Goal: Information Seeking & Learning: Find specific fact

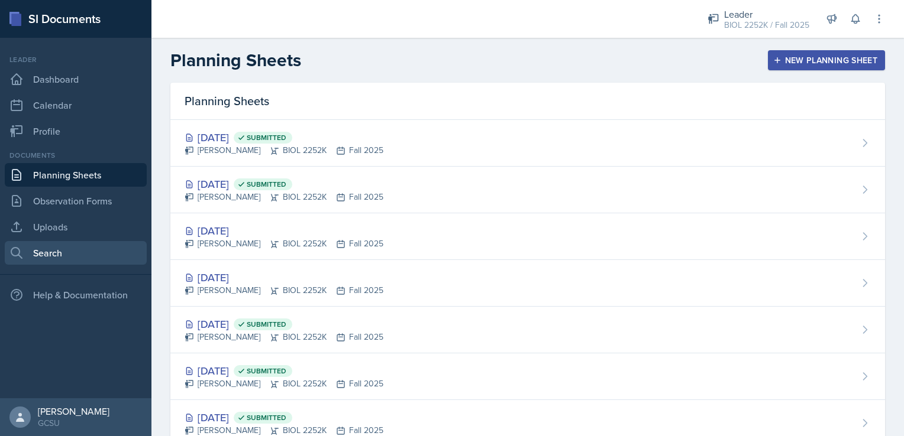
click at [51, 247] on link "Search" at bounding box center [76, 253] width 142 height 24
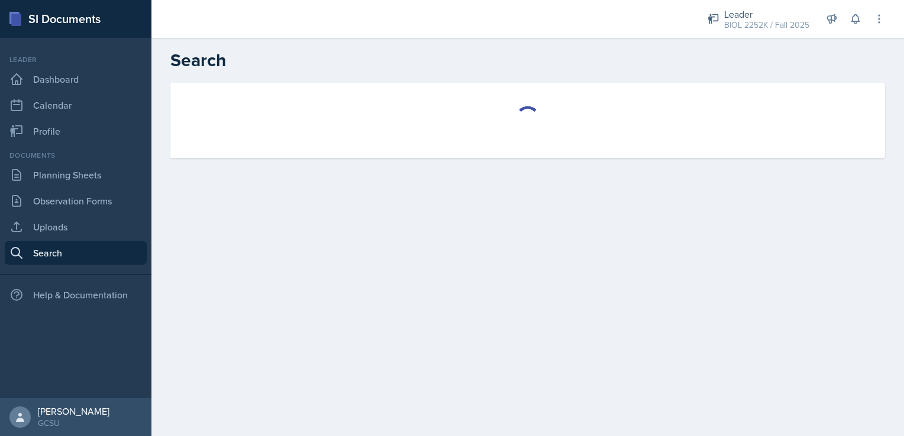
select select "all"
select select "1"
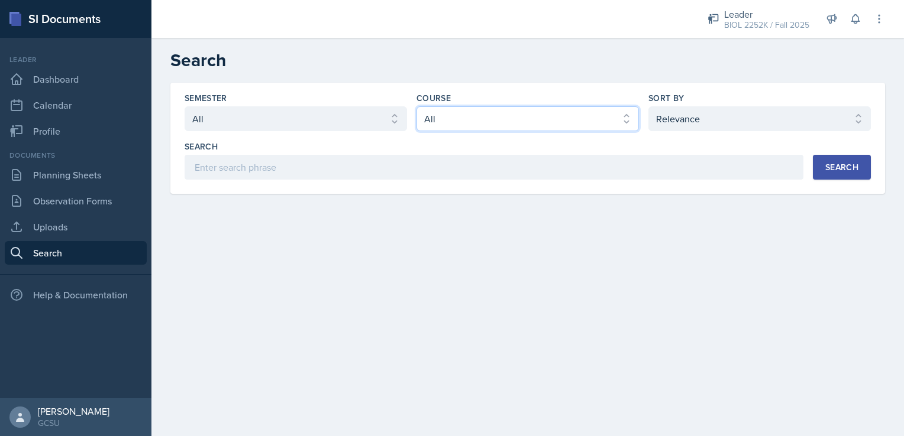
click at [440, 121] on select "Select course All ACCT 3101 ACCT 3102 ASTR 1000 BIOL 1100 BIOL 1107 BIOL 1108 B…" at bounding box center [527, 118] width 222 height 25
select select "06a42934-aea8-4ddc-96e0-9f3b6242b8f8"
click at [416, 106] on select "Select course All ACCT 3101 ACCT 3102 ASTR 1000 BIOL 1100 BIOL 1107 BIOL 1108 B…" at bounding box center [527, 118] width 222 height 25
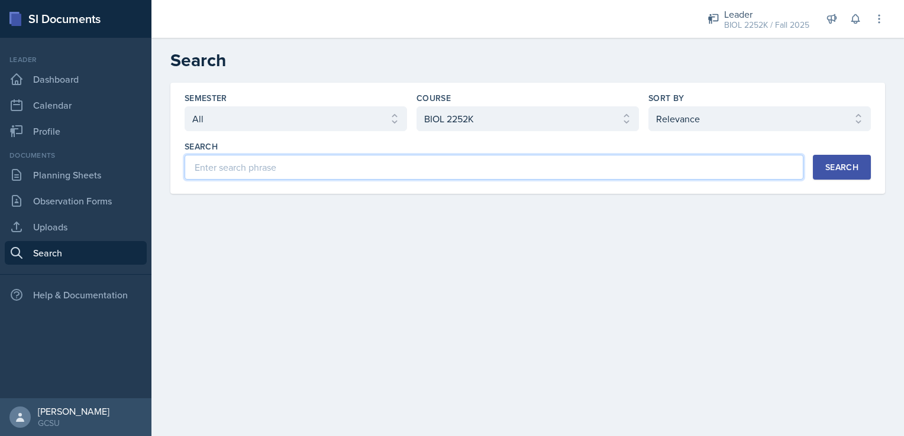
click at [357, 163] on input at bounding box center [493, 167] width 619 height 25
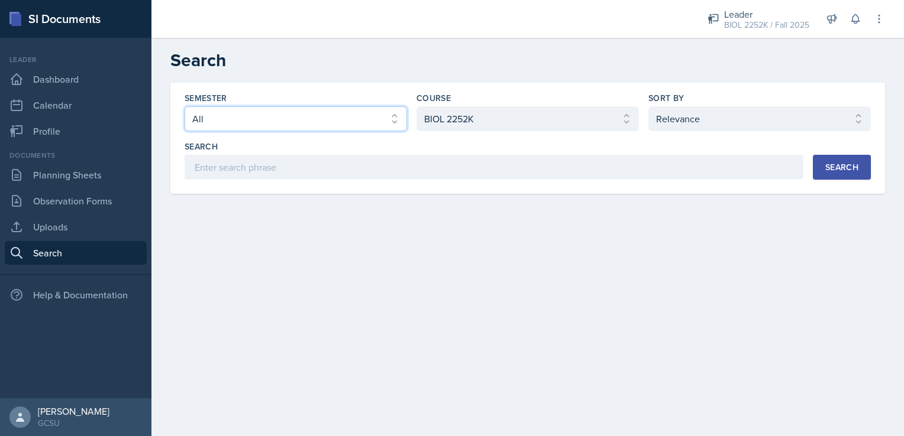
click at [313, 115] on select "Select semester All Fall 2025 Spring 2025 Fall 2024 Spring 2024 Fall 2023 Sprin…" at bounding box center [295, 118] width 222 height 25
select select "838c426c-7ba8-4b05-94c8-22f19dd4c5cc"
click at [184, 106] on select "Select semester All Fall 2025 Spring 2025 Fall 2024 Spring 2024 Fall 2023 Sprin…" at bounding box center [295, 118] width 222 height 25
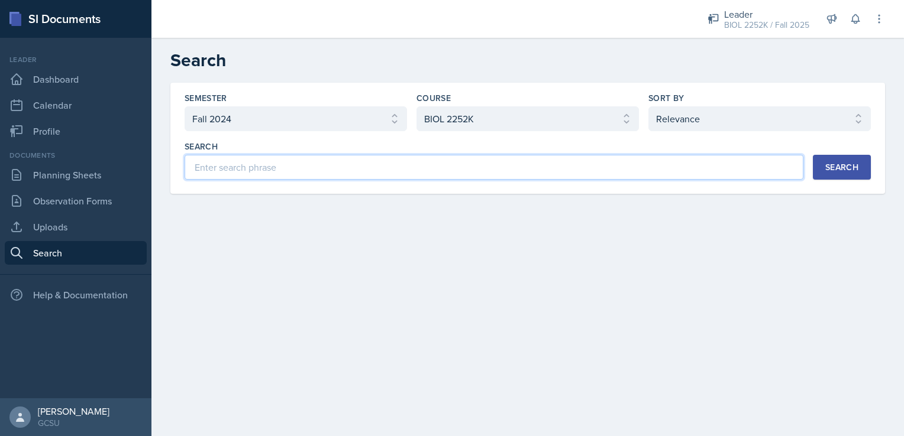
click at [232, 169] on input at bounding box center [493, 167] width 619 height 25
type input "practice"
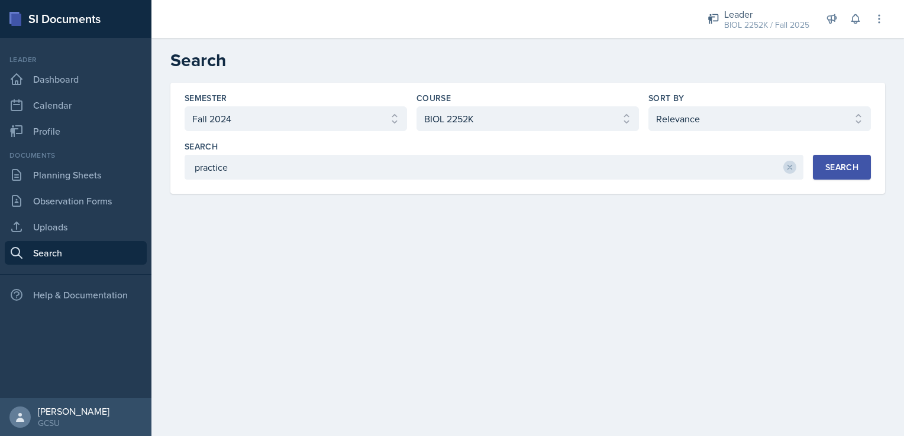
click at [829, 163] on div "Search" at bounding box center [841, 167] width 33 height 9
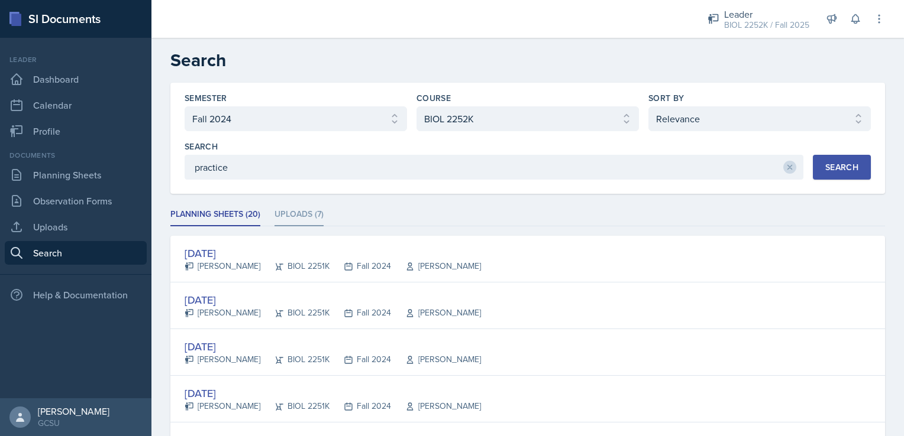
click at [293, 221] on li "Uploads (7)" at bounding box center [298, 214] width 49 height 23
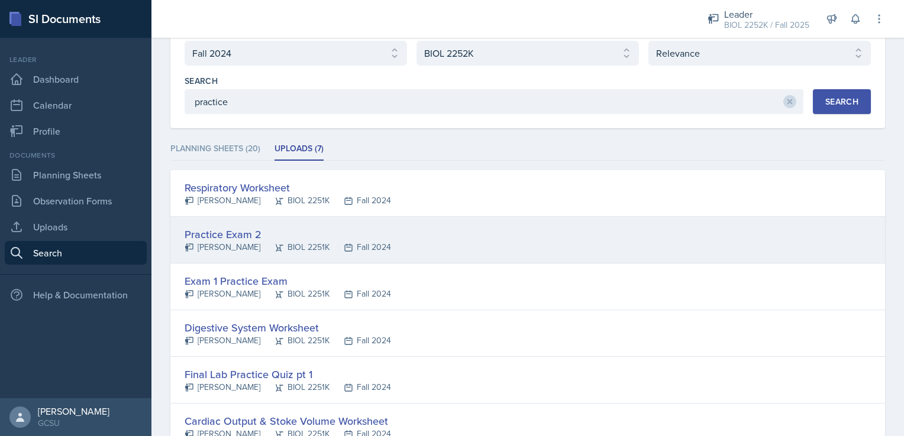
scroll to position [66, 0]
click at [309, 241] on div "BIOL 2251K" at bounding box center [294, 247] width 69 height 12
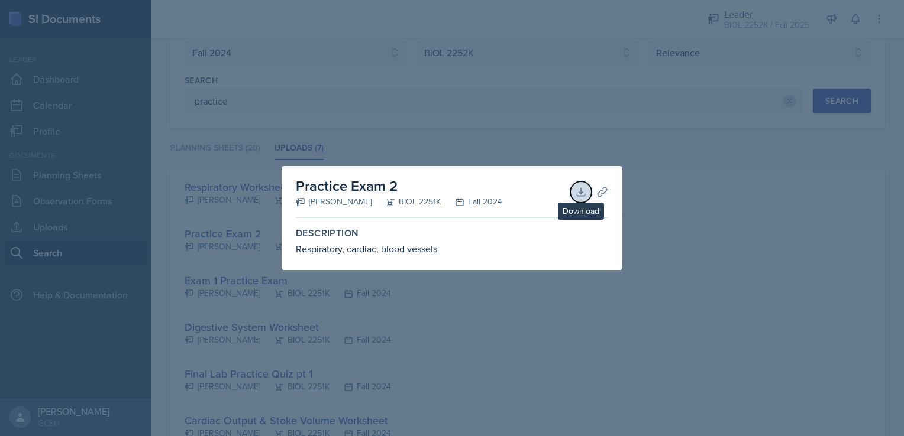
click at [584, 192] on icon at bounding box center [581, 192] width 12 height 12
